Goal: Book appointment/travel/reservation

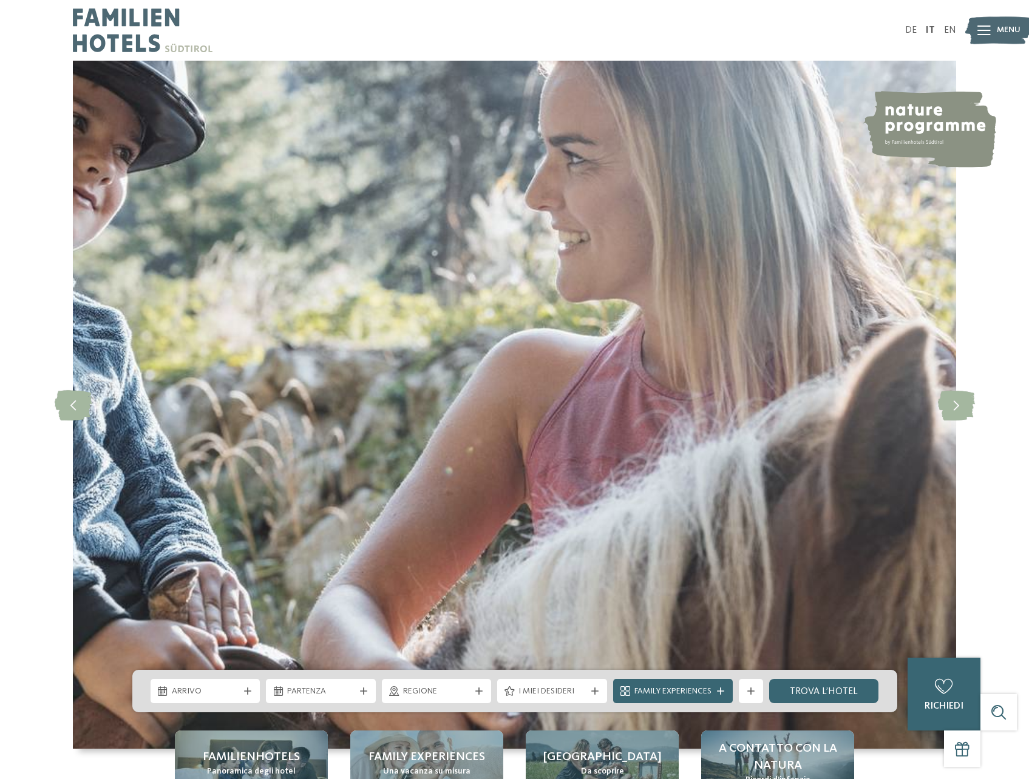
click at [994, 28] on img at bounding box center [998, 30] width 67 height 33
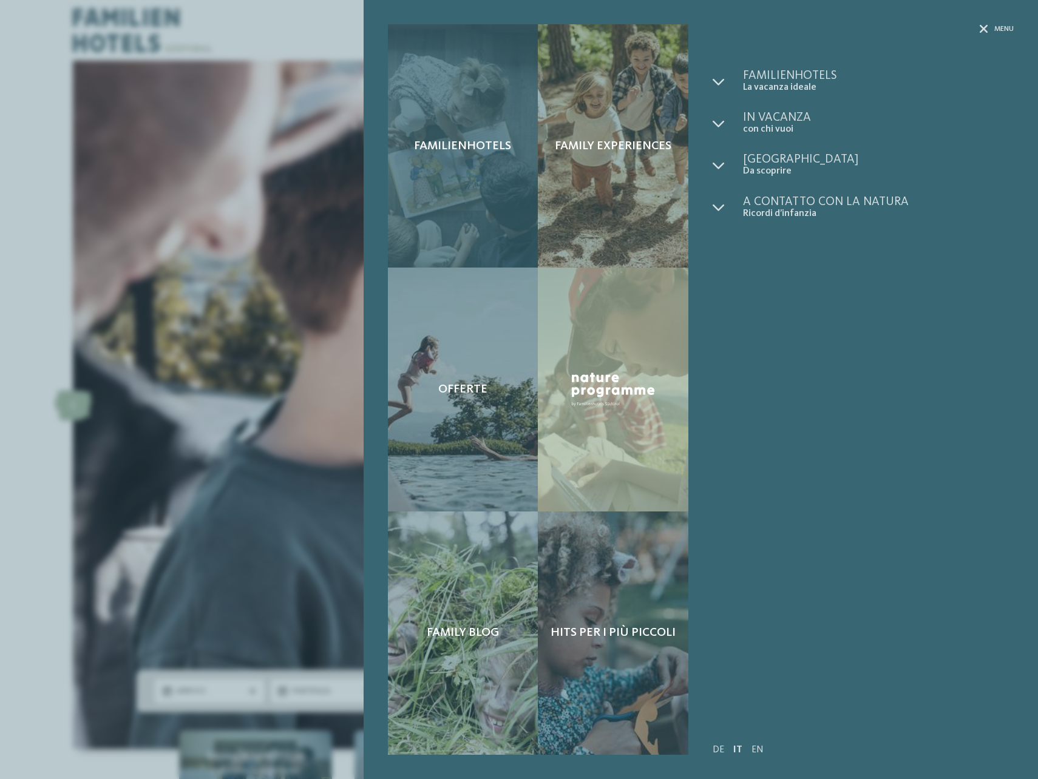
click at [481, 175] on div "Familienhotels" at bounding box center [463, 145] width 151 height 243
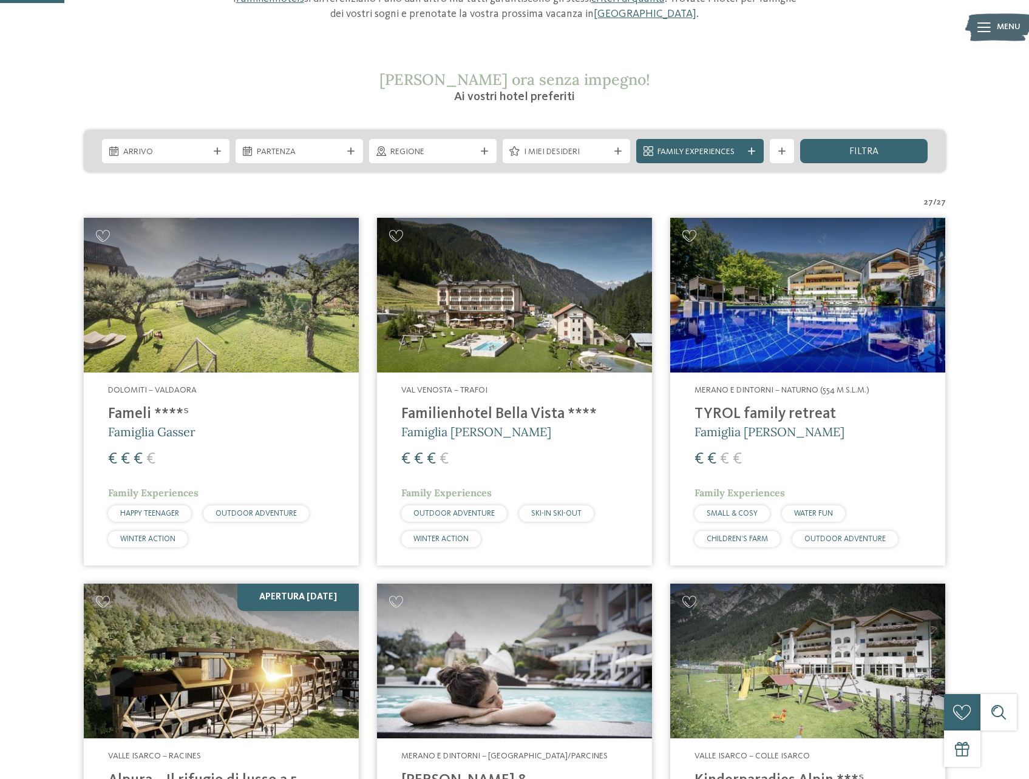
scroll to position [304, 0]
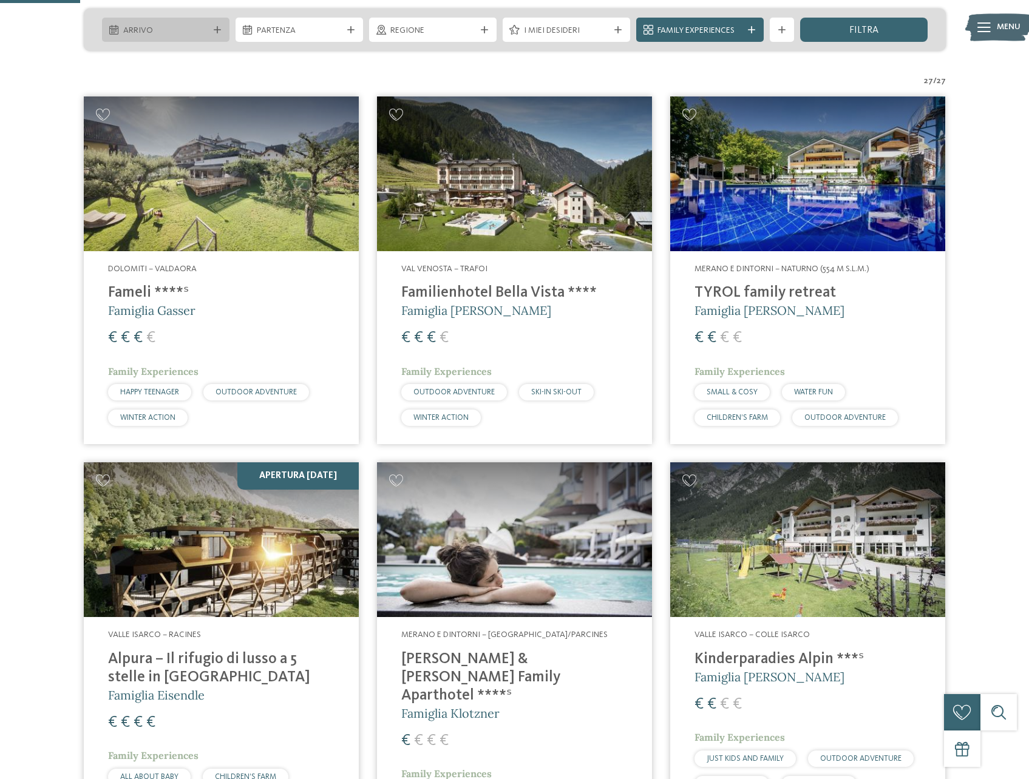
click at [190, 27] on span "Arrivo" at bounding box center [165, 31] width 85 height 12
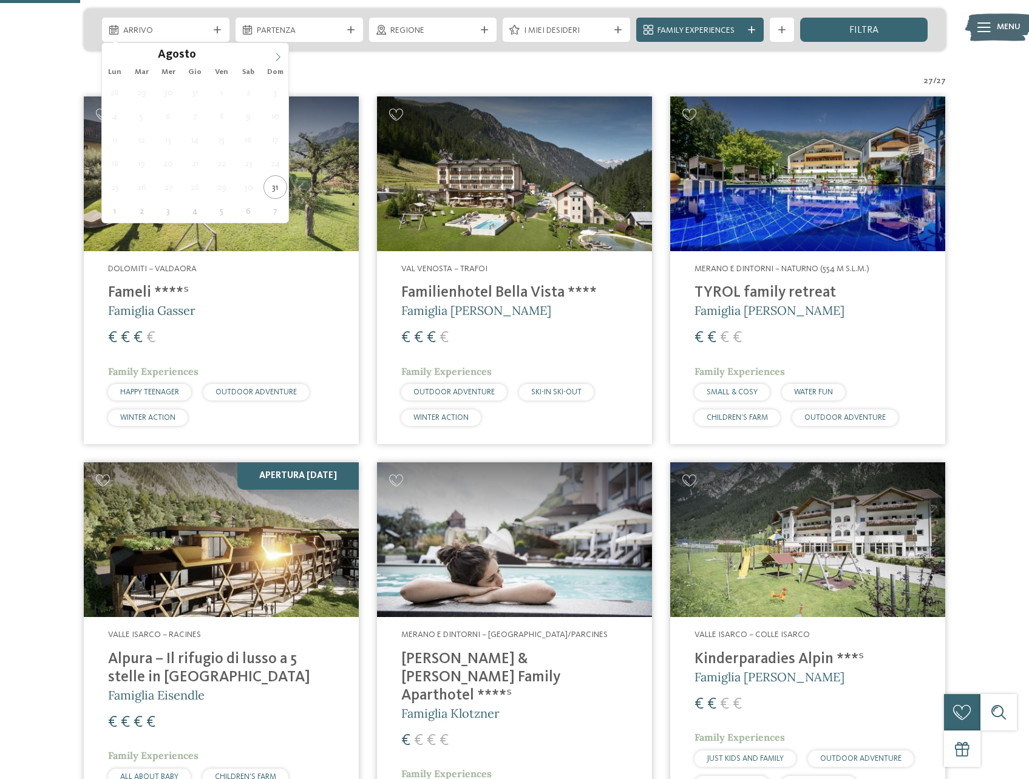
click at [274, 50] on span at bounding box center [278, 53] width 21 height 21
click at [277, 58] on icon at bounding box center [278, 57] width 8 height 8
drag, startPoint x: 277, startPoint y: 58, endPoint x: 220, endPoint y: 145, distance: 104.4
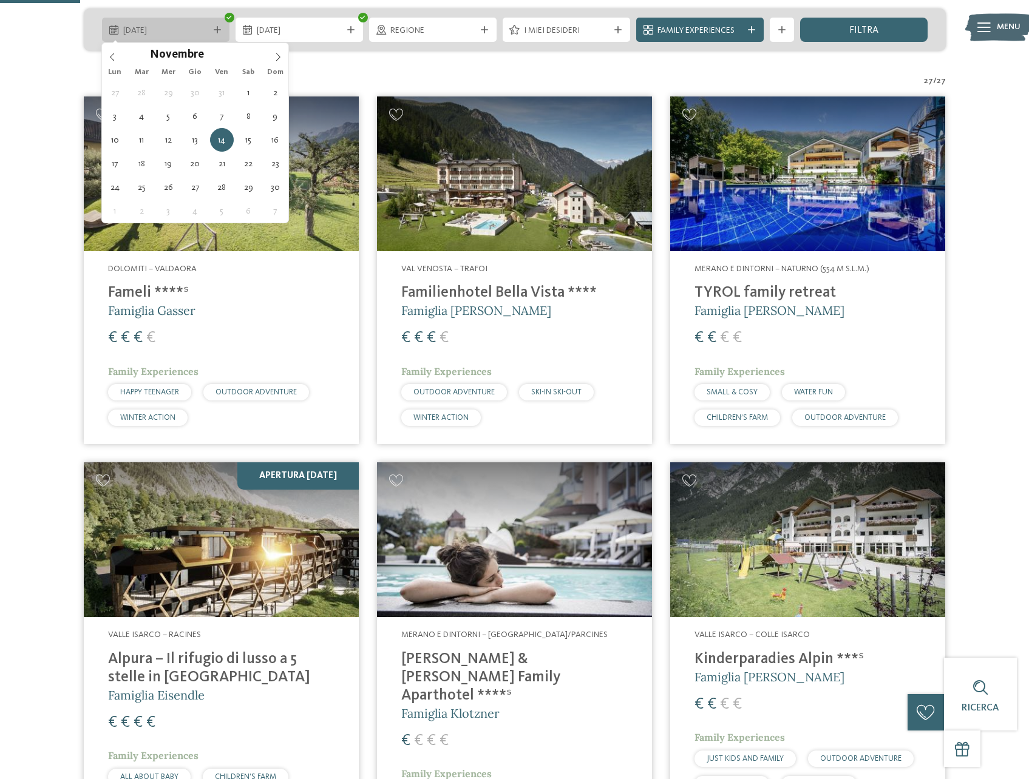
click at [157, 24] on div "14.11.2025" at bounding box center [165, 30] width 91 height 13
type div "13.11.2025"
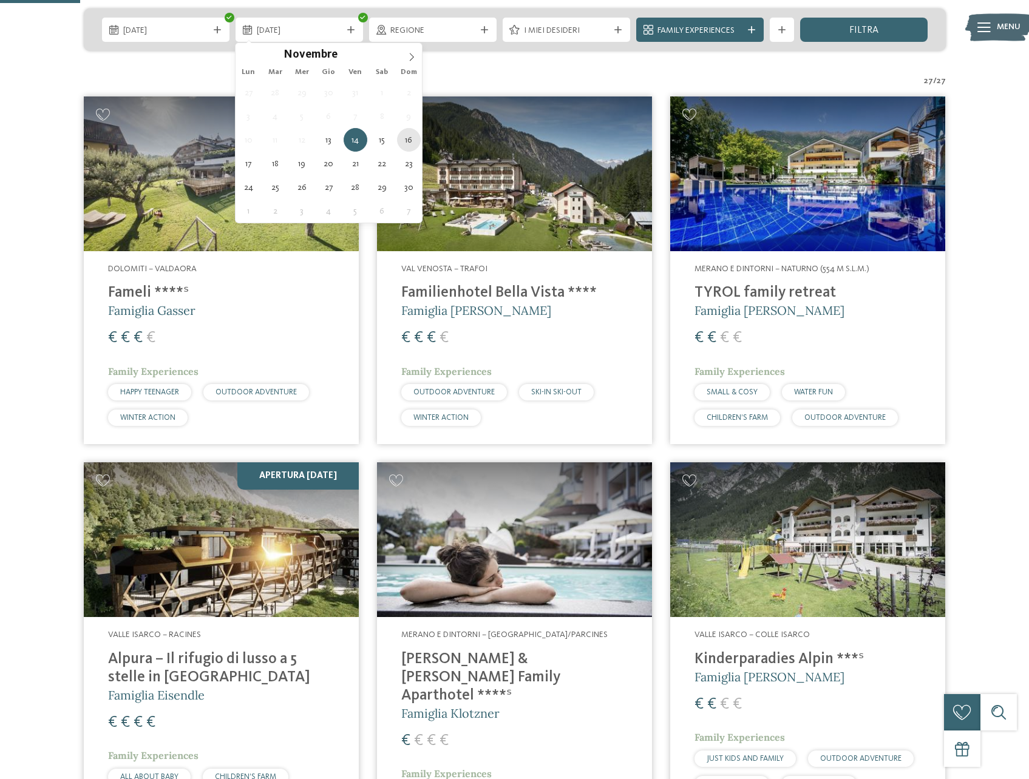
type div "16.11.2025"
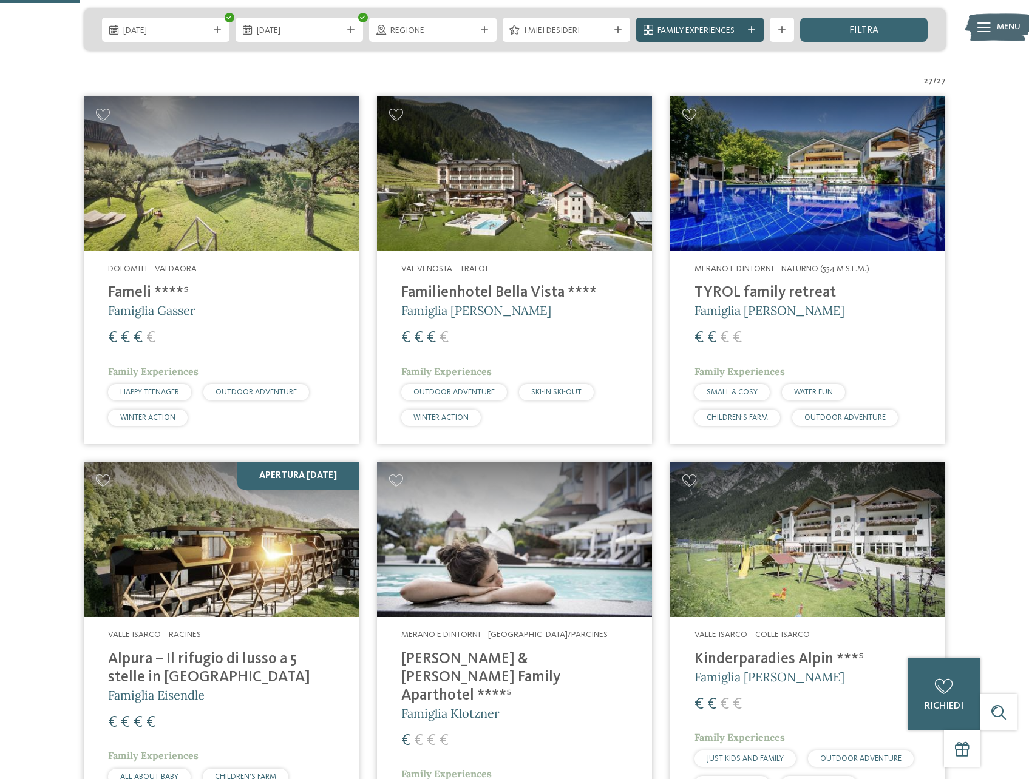
click at [712, 41] on div "Family Experiences" at bounding box center [699, 30] width 127 height 24
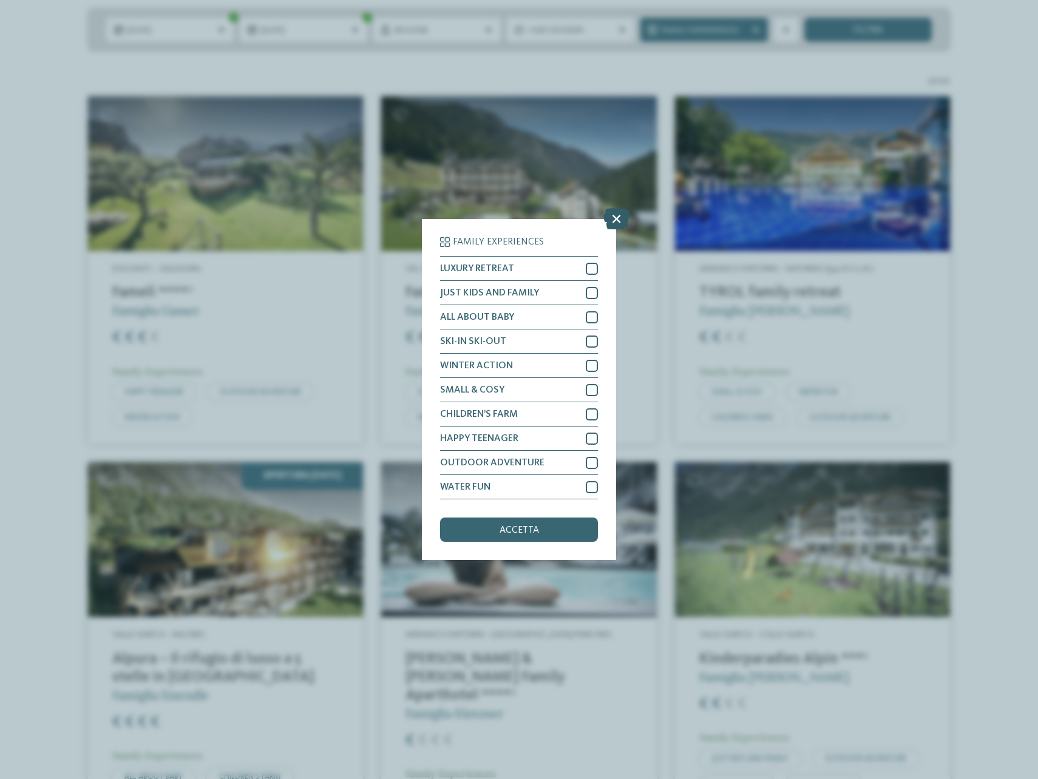
click at [613, 222] on icon at bounding box center [616, 218] width 26 height 21
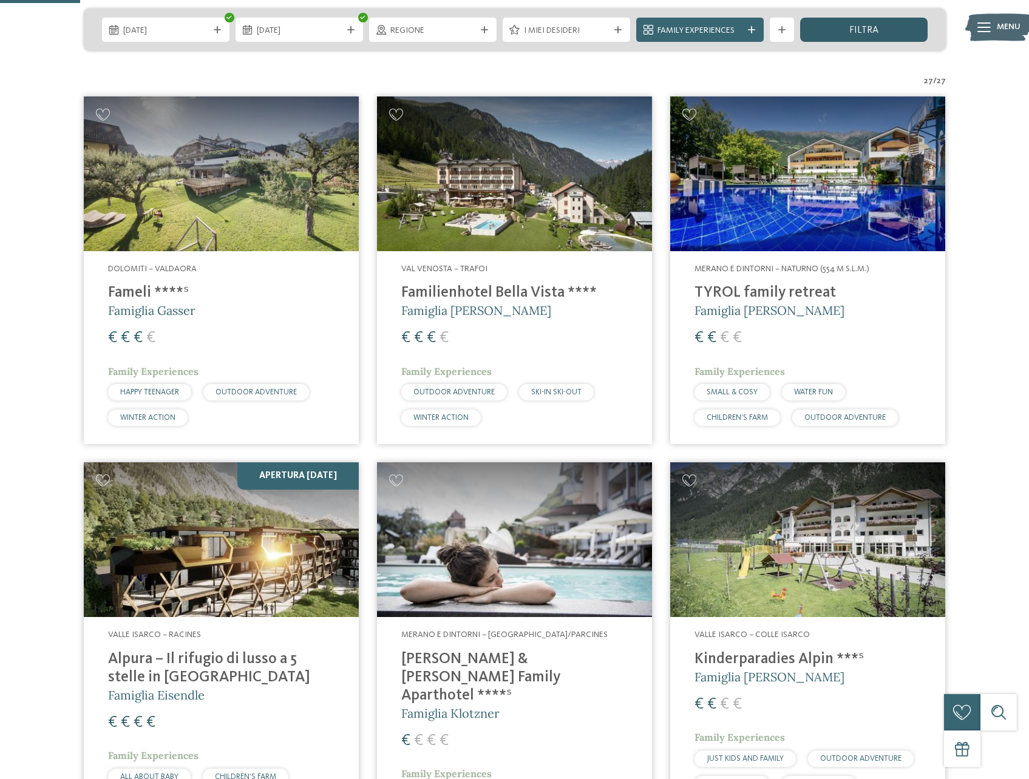
click at [862, 30] on span "filtra" at bounding box center [863, 30] width 29 height 10
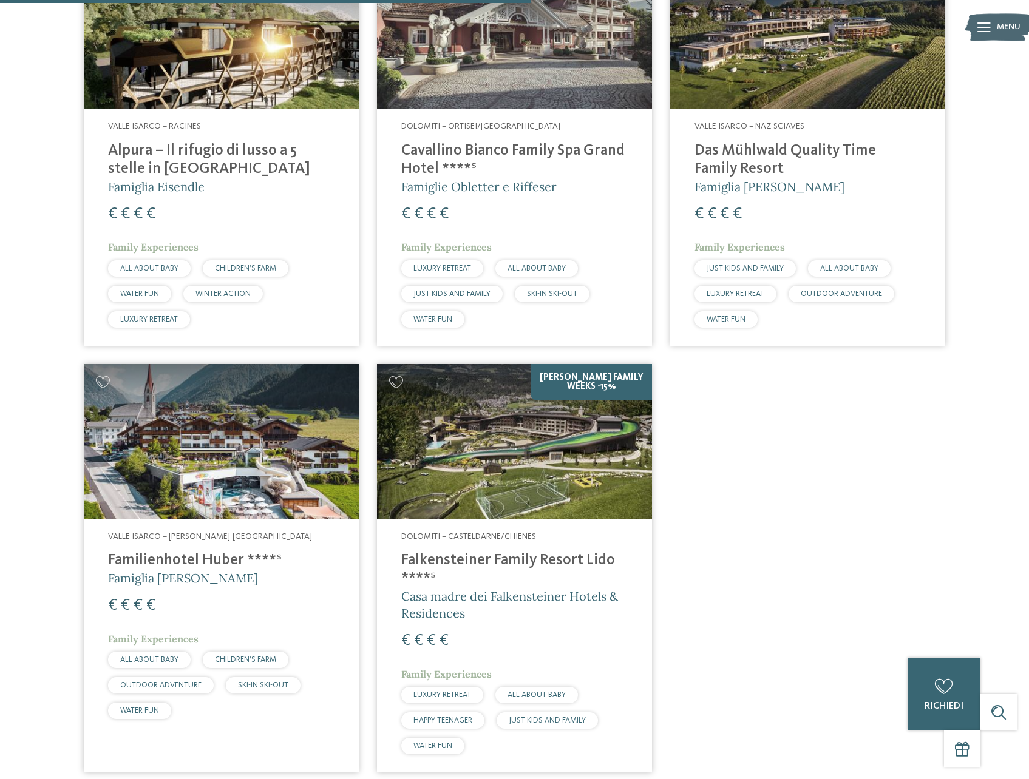
scroll to position [641, 0]
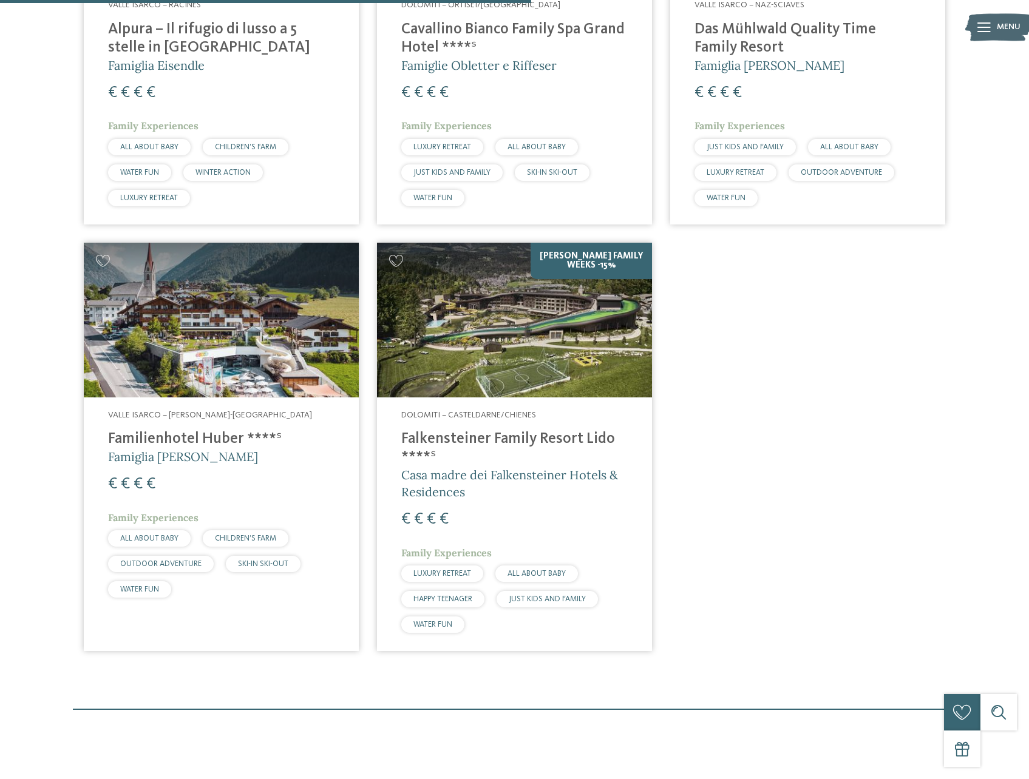
click at [174, 439] on h4 "Familienhotel Huber ****ˢ" at bounding box center [221, 439] width 226 height 18
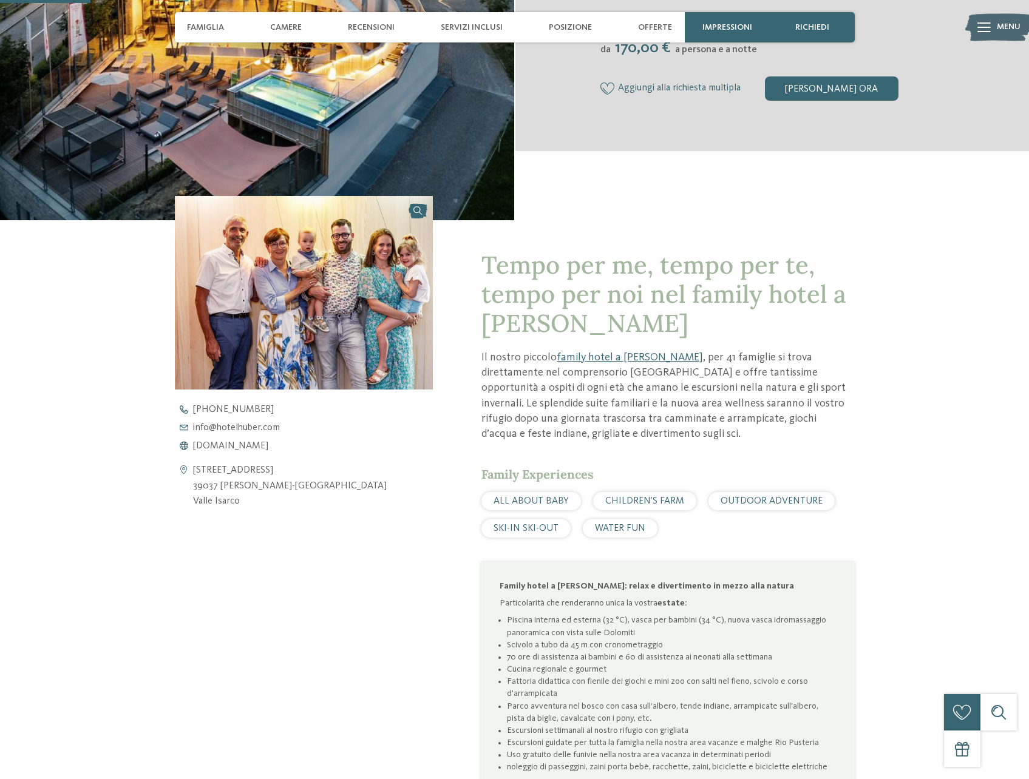
scroll to position [850, 0]
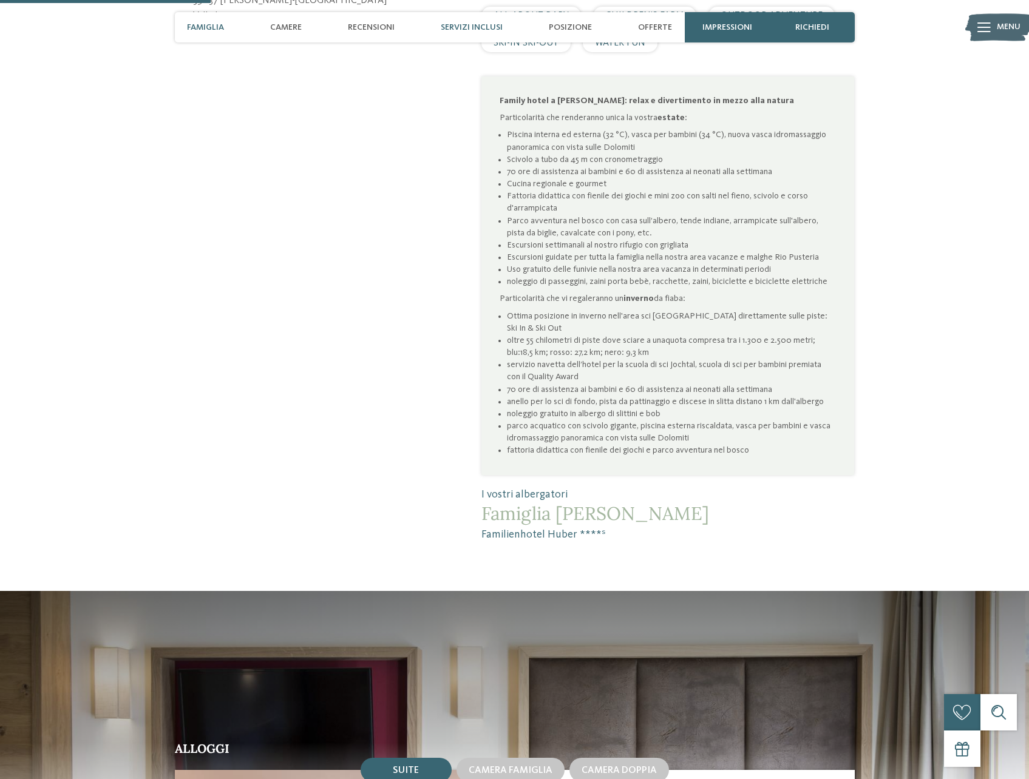
click at [471, 22] on span "Servizi inclusi" at bounding box center [472, 27] width 62 height 10
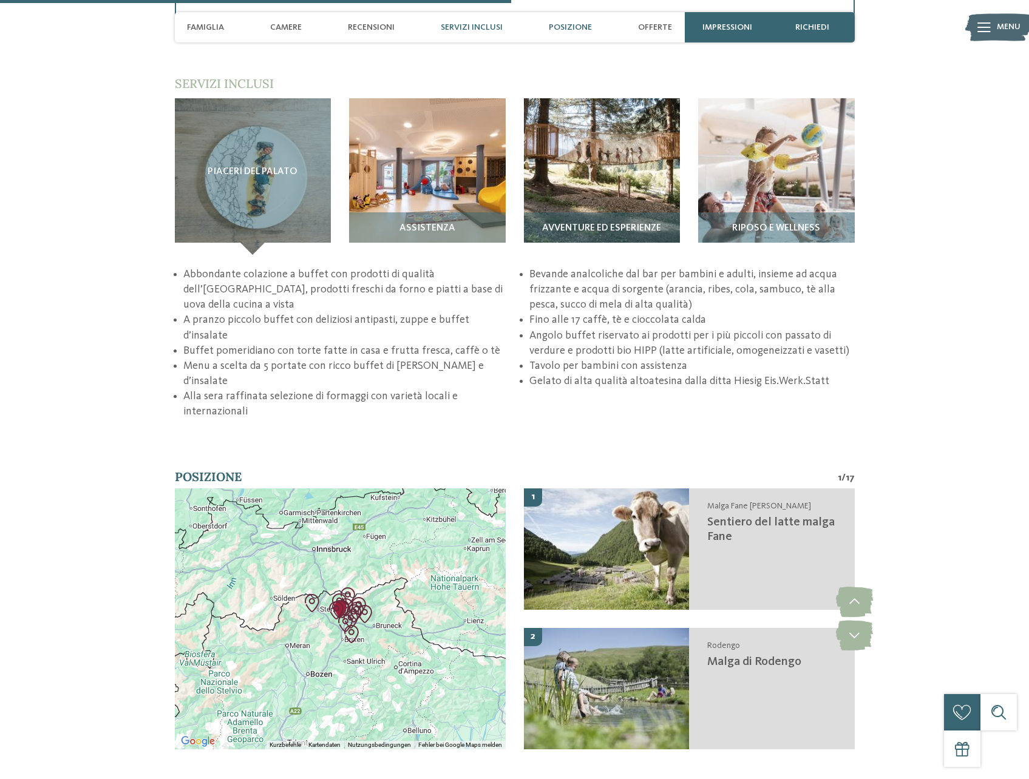
scroll to position [2063, 0]
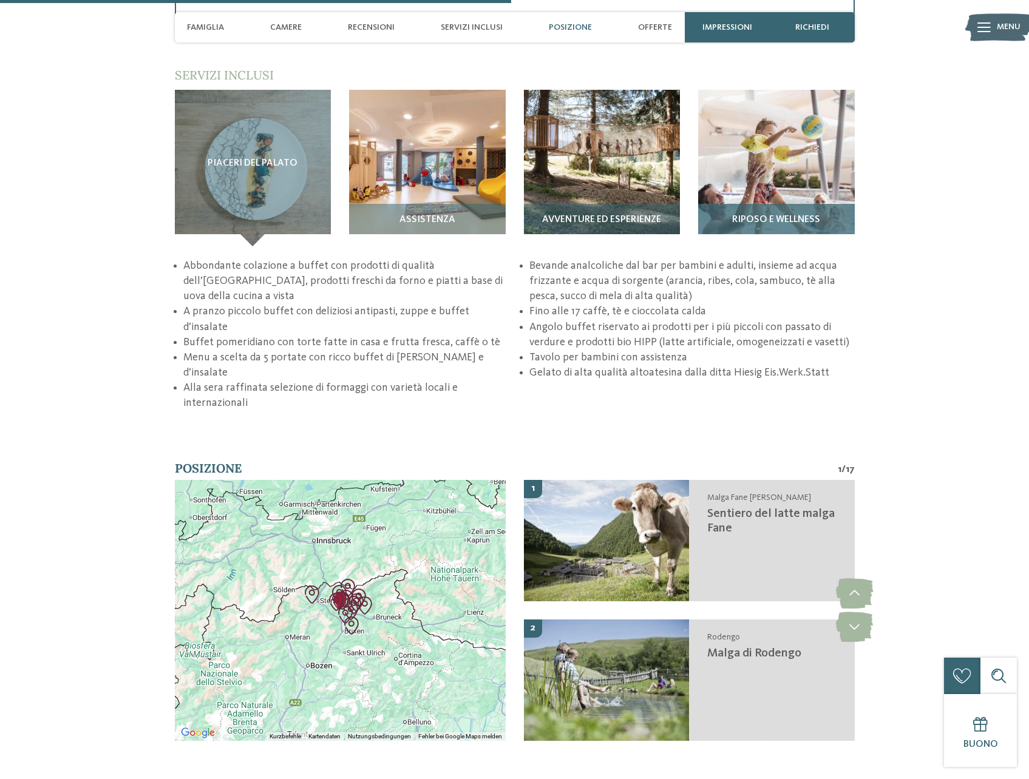
click at [795, 188] on img at bounding box center [776, 168] width 157 height 157
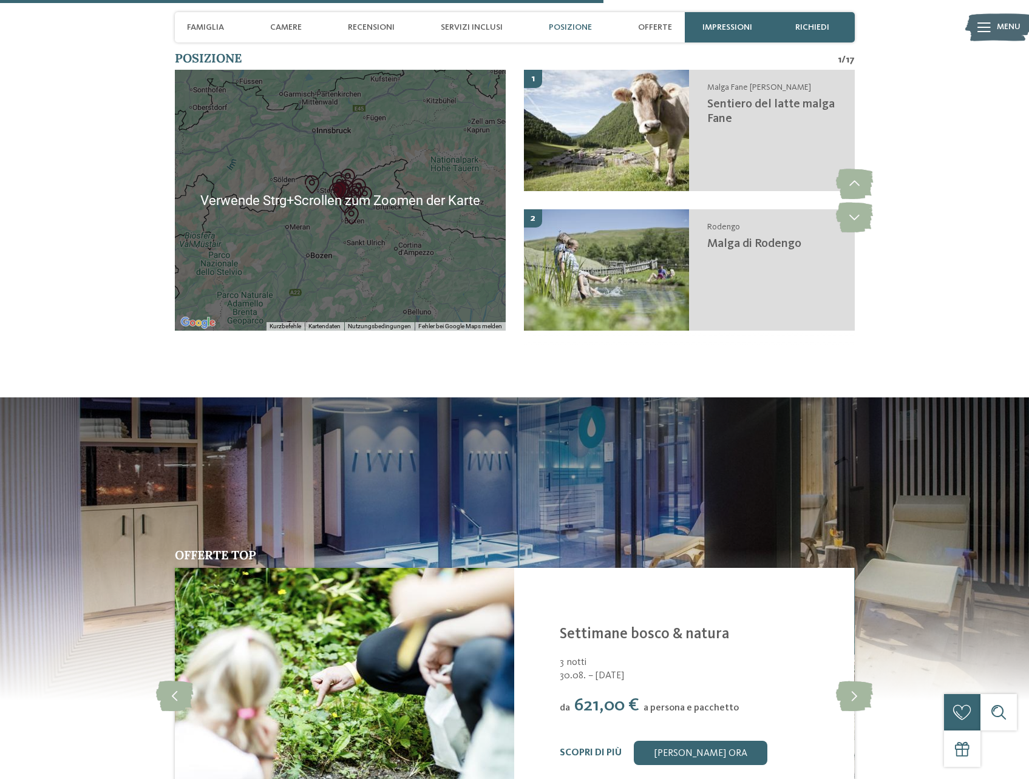
scroll to position [2245, 0]
